Goal: Information Seeking & Learning: Learn about a topic

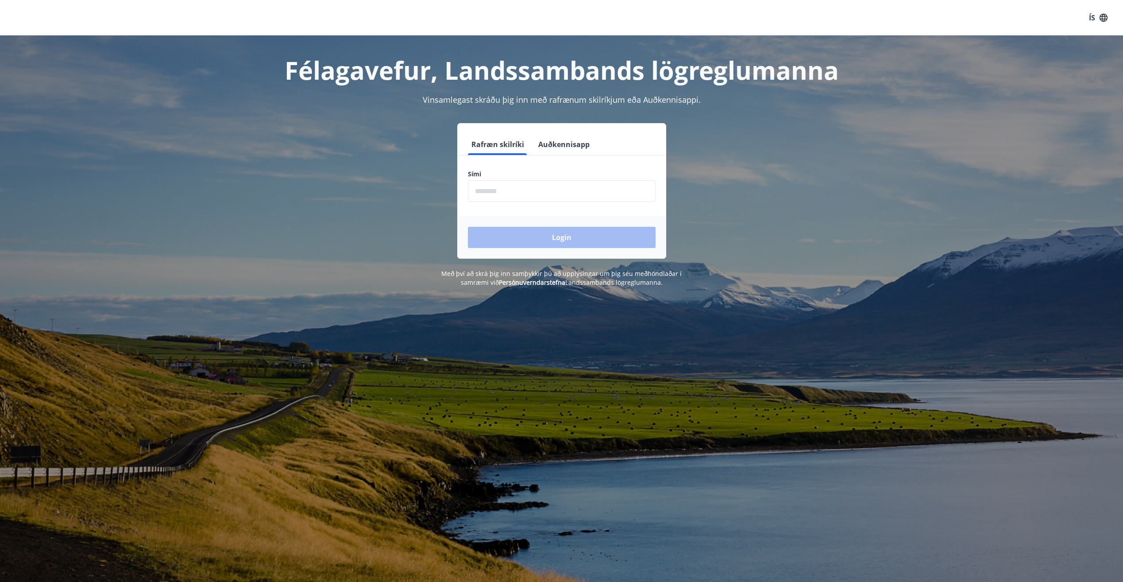
click at [553, 195] on input "phone" at bounding box center [562, 191] width 188 height 22
type input "********"
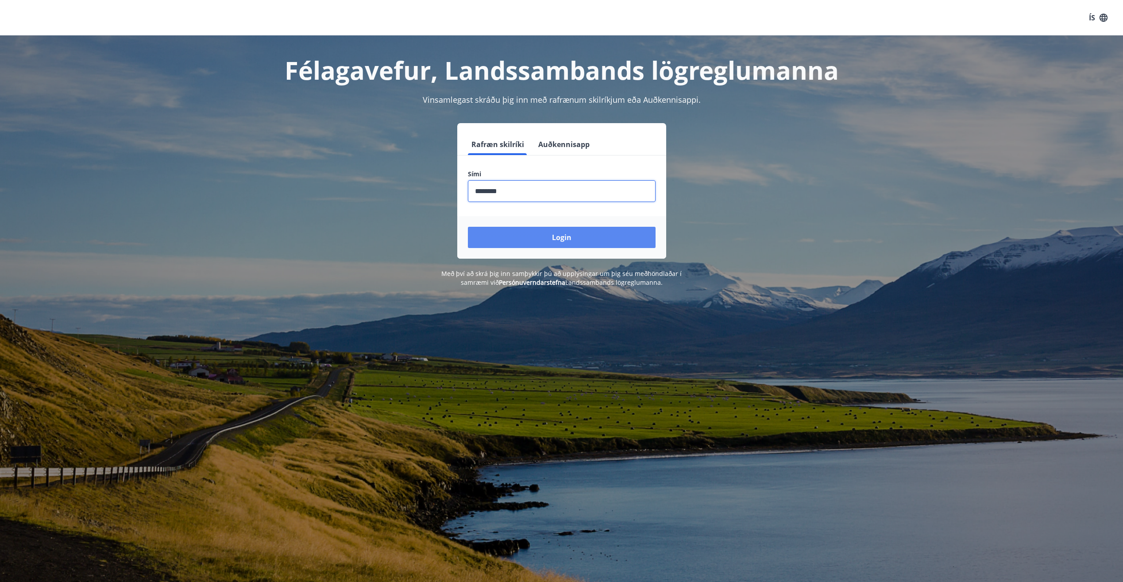
click at [537, 235] on button "Login" at bounding box center [562, 237] width 188 height 21
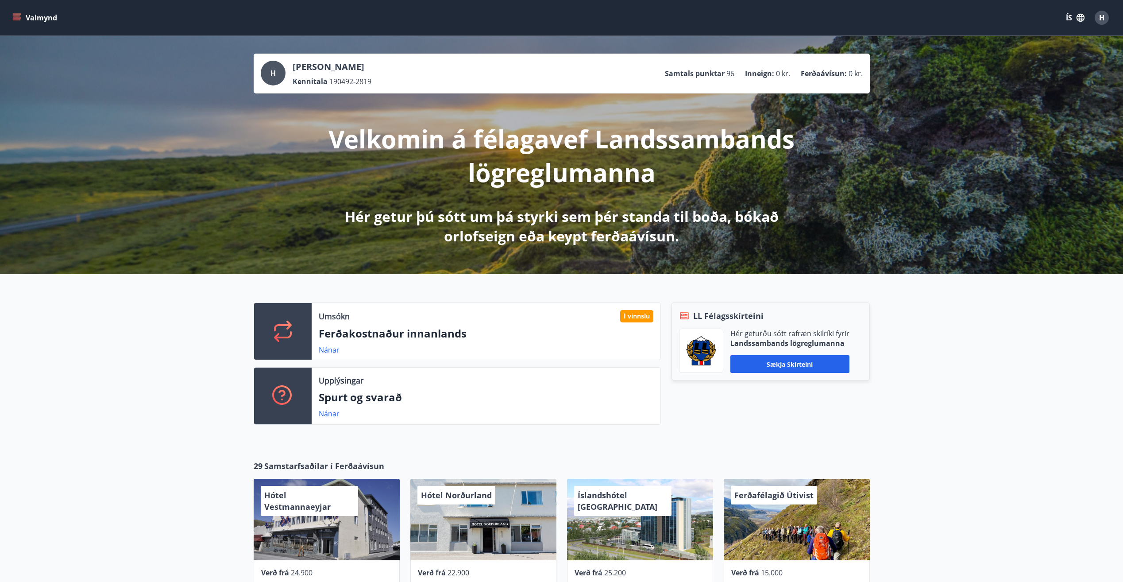
click at [19, 21] on icon "menu" at bounding box center [16, 17] width 9 height 9
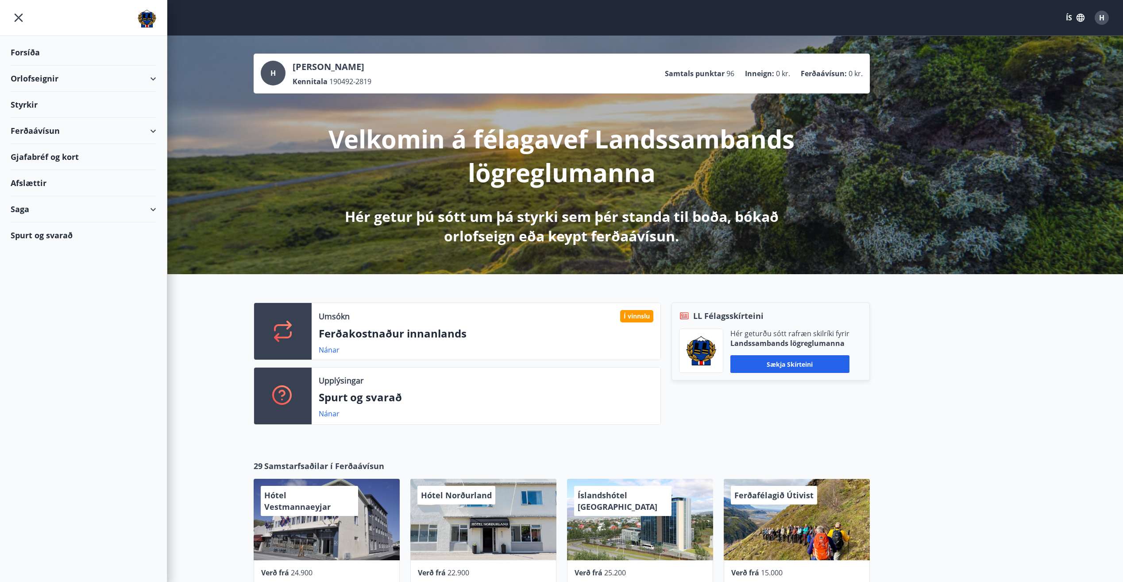
click at [34, 66] on div "Styrkir" at bounding box center [84, 52] width 146 height 26
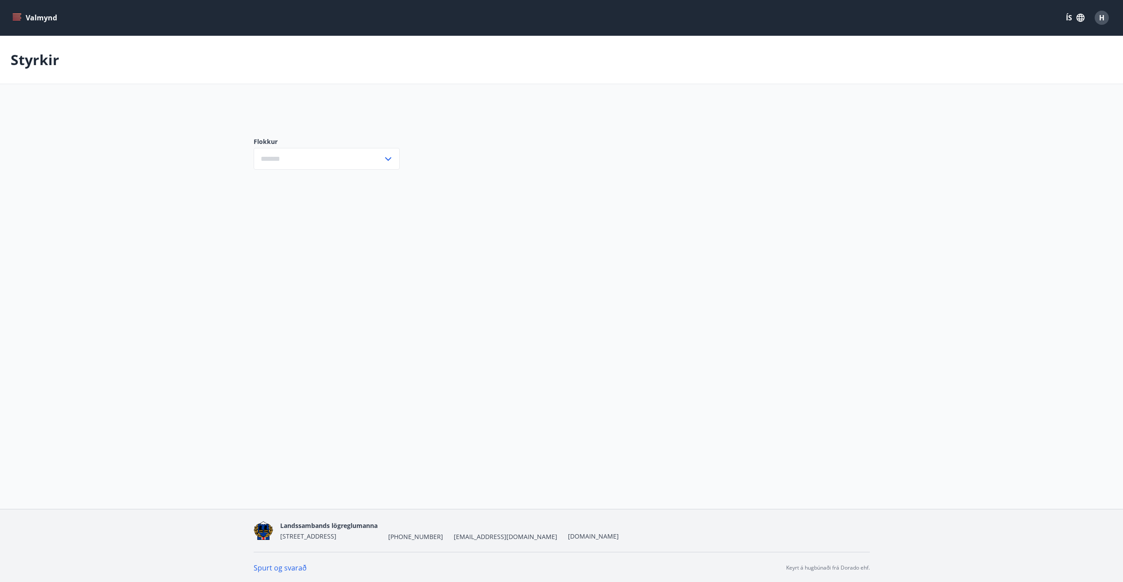
type input "***"
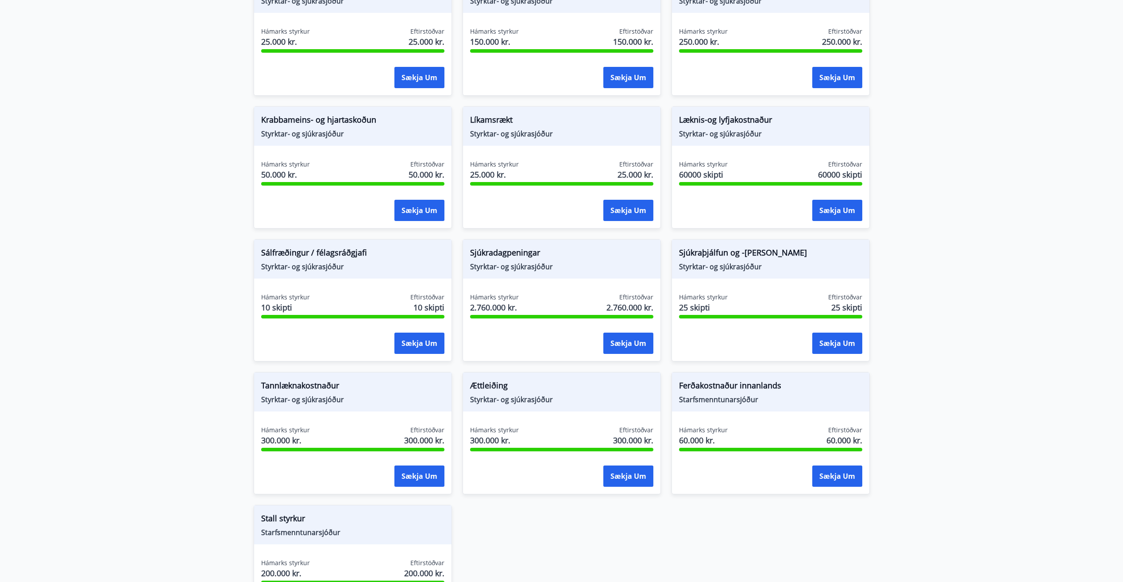
scroll to position [487, 0]
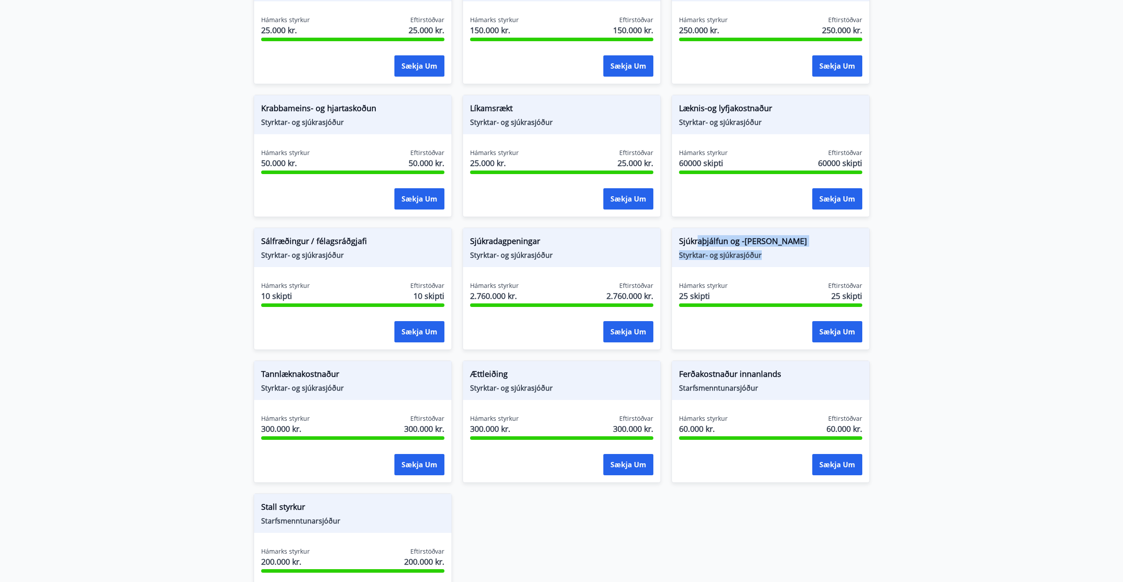
drag, startPoint x: 764, startPoint y: 259, endPoint x: 697, endPoint y: 236, distance: 70.7
click at [697, 236] on div "Sjúkraþjálfun og -nudd Styrktar- og sjúkrasjóður" at bounding box center [770, 247] width 197 height 39
drag, startPoint x: 697, startPoint y: 236, endPoint x: 754, endPoint y: 270, distance: 66.5
click at [754, 270] on div "Sjúkraþjálfun og -nudd Styrktar- og sjúkrasjóður Hámarks styrkur 25 skipti Efti…" at bounding box center [771, 289] width 198 height 122
drag, startPoint x: 763, startPoint y: 256, endPoint x: 681, endPoint y: 229, distance: 86.0
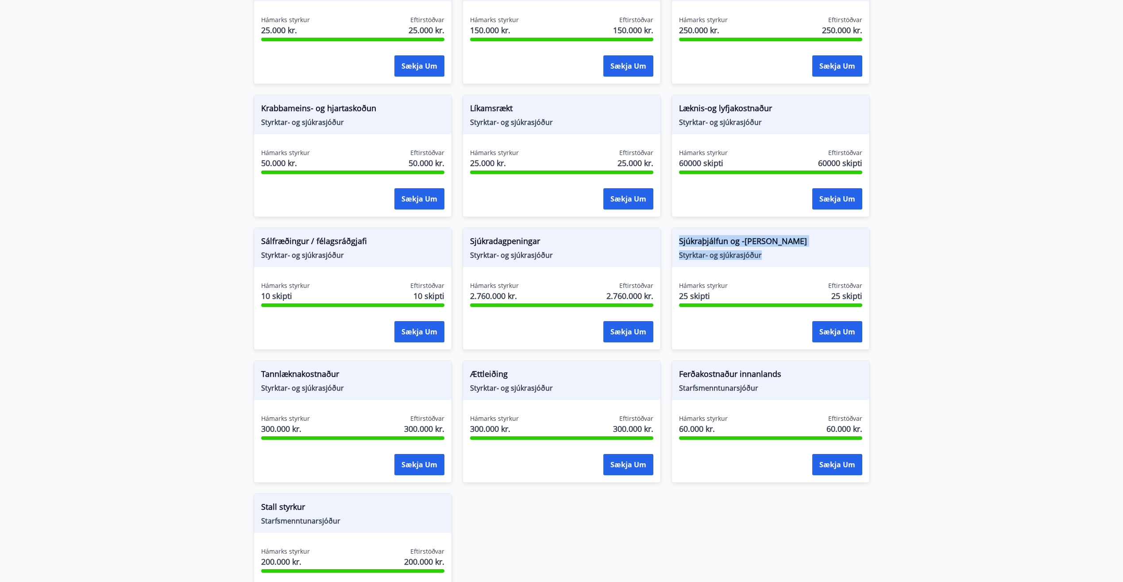
click at [681, 229] on div "Sjúkraþjálfun og -nudd Styrktar- og sjúkrasjóður" at bounding box center [770, 247] width 197 height 39
drag, startPoint x: 681, startPoint y: 229, endPoint x: 771, endPoint y: 257, distance: 94.0
click at [771, 257] on span "Styrktar- og sjúkrasjóður" at bounding box center [770, 255] width 183 height 10
drag, startPoint x: 771, startPoint y: 257, endPoint x: 680, endPoint y: 229, distance: 95.3
click at [680, 229] on div "Sjúkraþjálfun og -nudd Styrktar- og sjúkrasjóður" at bounding box center [770, 247] width 197 height 39
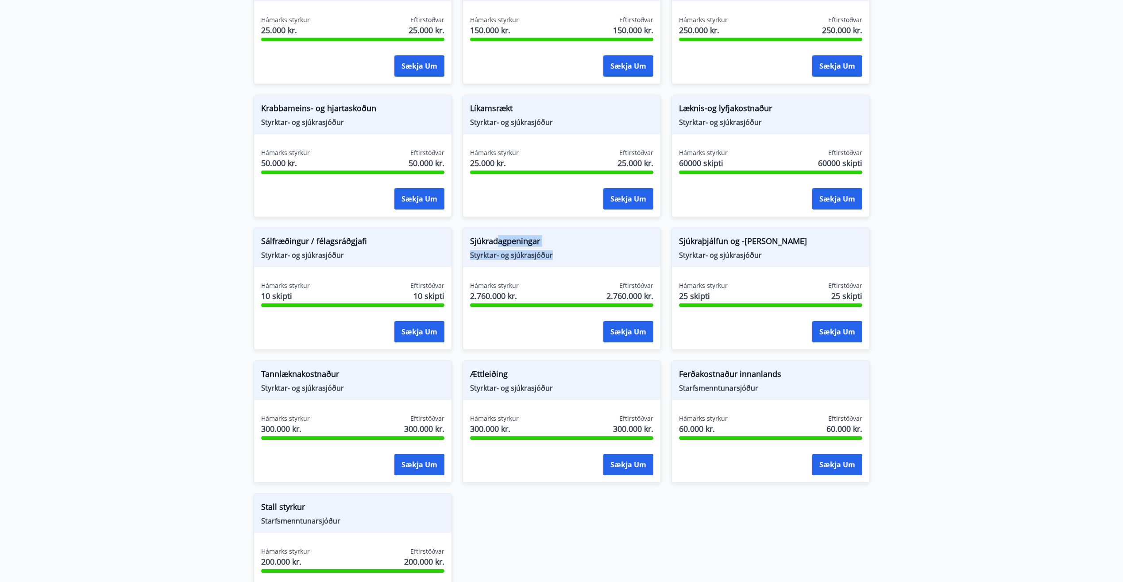
drag, startPoint x: 554, startPoint y: 257, endPoint x: 493, endPoint y: 241, distance: 62.7
click at [493, 241] on div "Sjúkradagpeningar Styrktar- og sjúkrasjóður" at bounding box center [561, 247] width 197 height 39
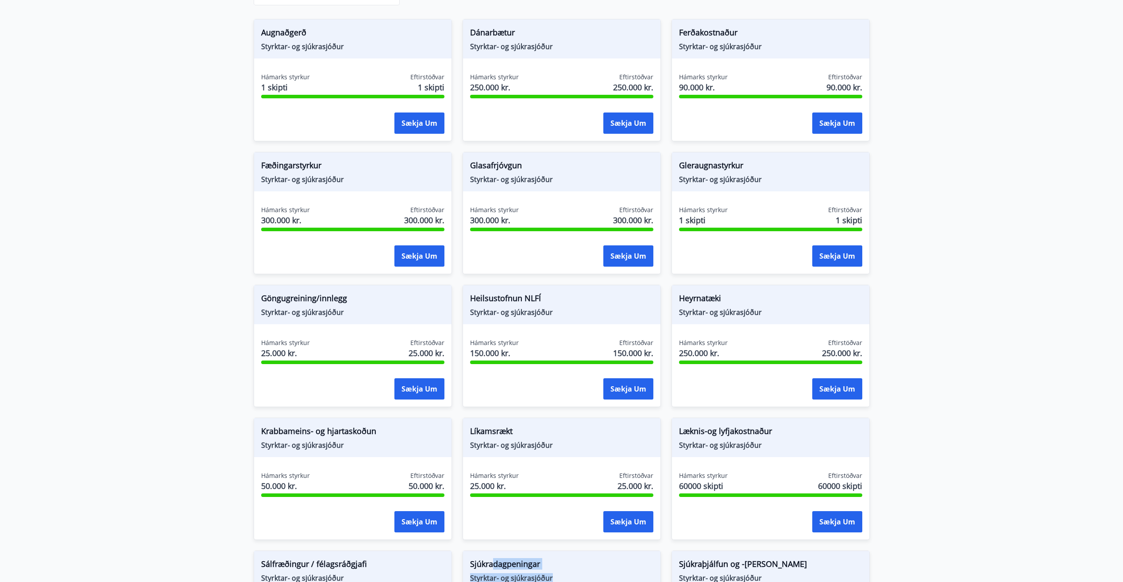
scroll to position [177, 0]
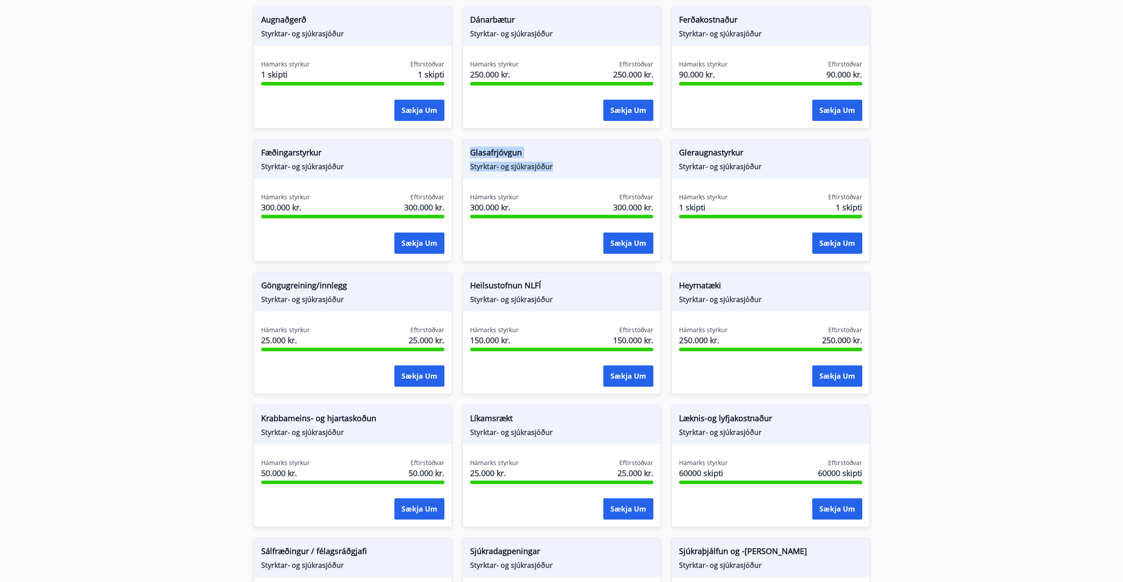
drag, startPoint x: 564, startPoint y: 174, endPoint x: 464, endPoint y: 155, distance: 102.0
click at [464, 155] on div "Glasafrjóvgun Styrktar- og sjúkrasjóður" at bounding box center [561, 158] width 197 height 39
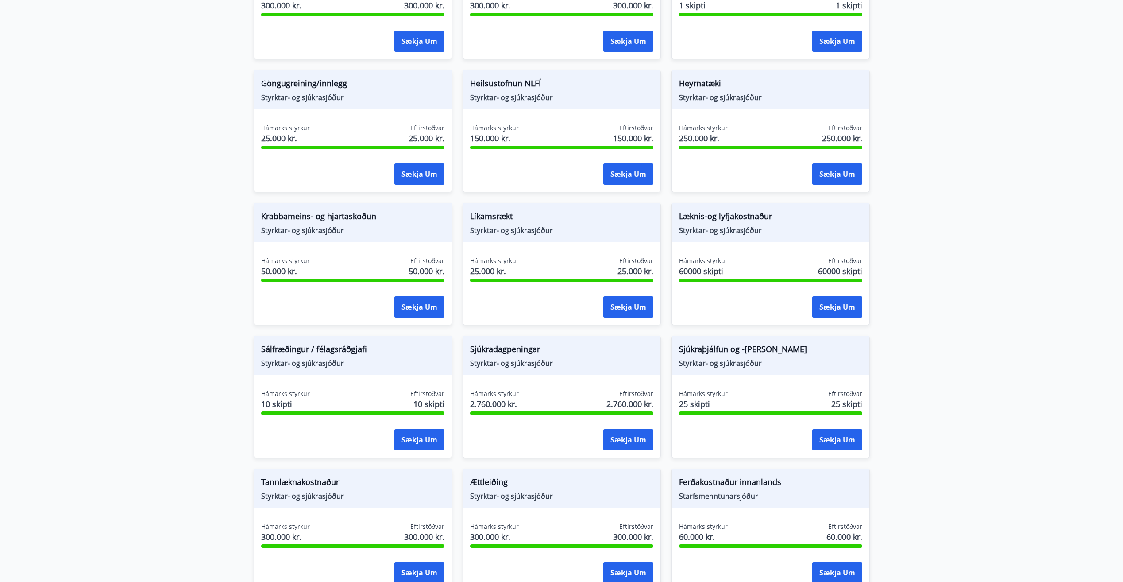
scroll to position [399, 0]
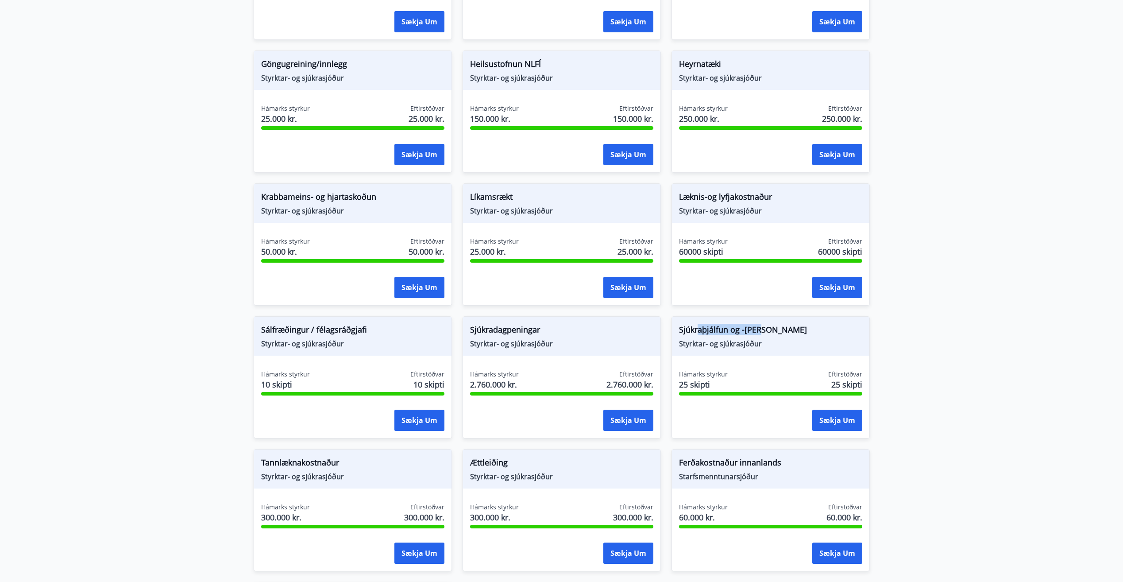
drag, startPoint x: 773, startPoint y: 332, endPoint x: 697, endPoint y: 327, distance: 76.4
click at [697, 327] on span "Sjúkraþjálfun og -nudd" at bounding box center [770, 331] width 183 height 15
drag, startPoint x: 697, startPoint y: 327, endPoint x: 672, endPoint y: 329, distance: 24.4
click at [672, 329] on div "Sjúkraþjálfun og -nudd Styrktar- og sjúkrasjóður" at bounding box center [770, 336] width 197 height 39
drag, startPoint x: 577, startPoint y: 347, endPoint x: 471, endPoint y: 334, distance: 107.0
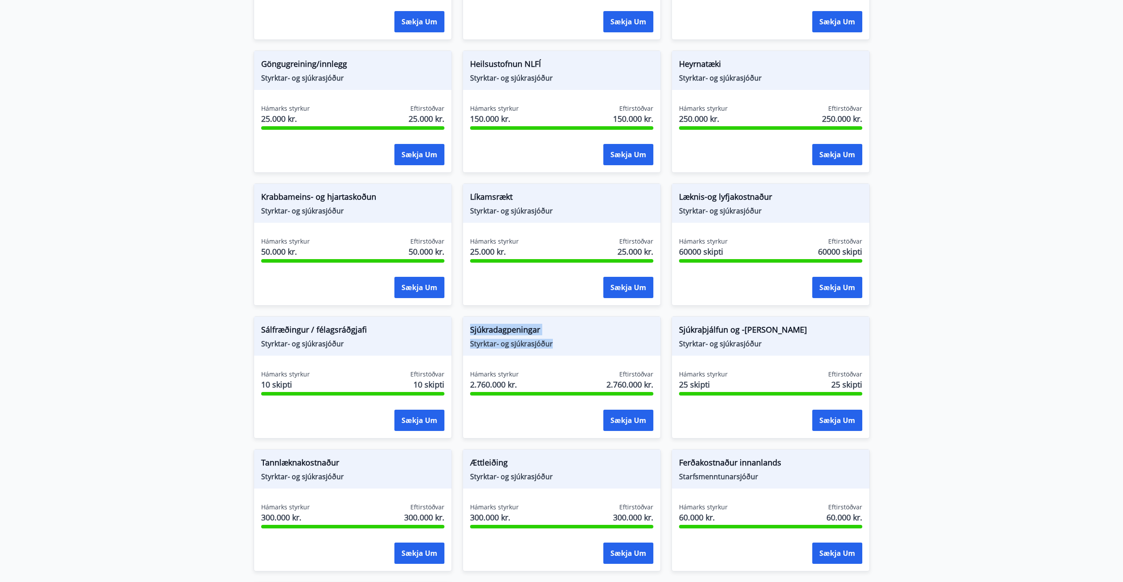
click at [471, 334] on div "Sjúkradagpeningar Styrktar- og sjúkrasjóður" at bounding box center [561, 336] width 197 height 39
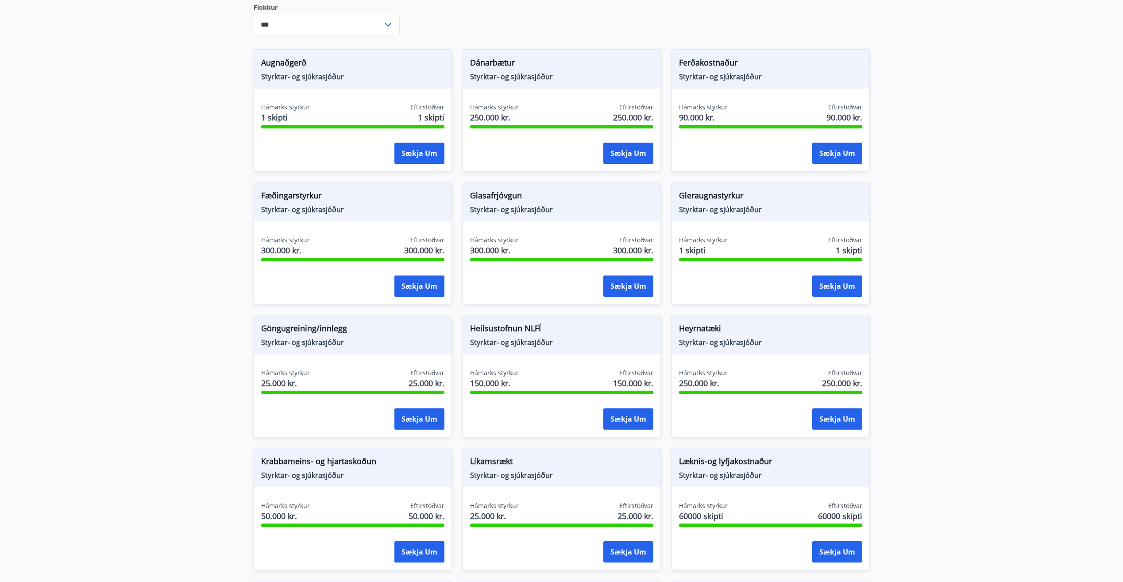
scroll to position [0, 0]
